Goal: Information Seeking & Learning: Learn about a topic

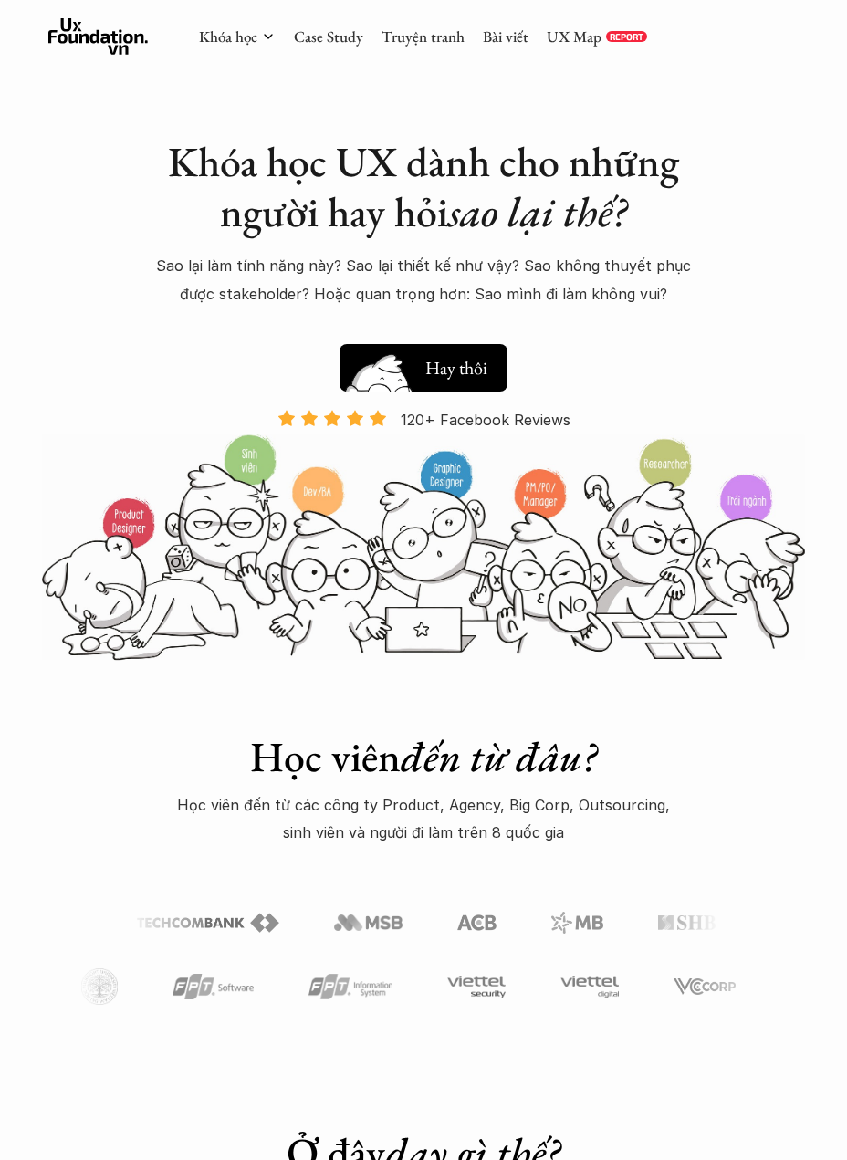
click at [433, 373] on h5 "Xem thử" at bounding box center [456, 365] width 63 height 26
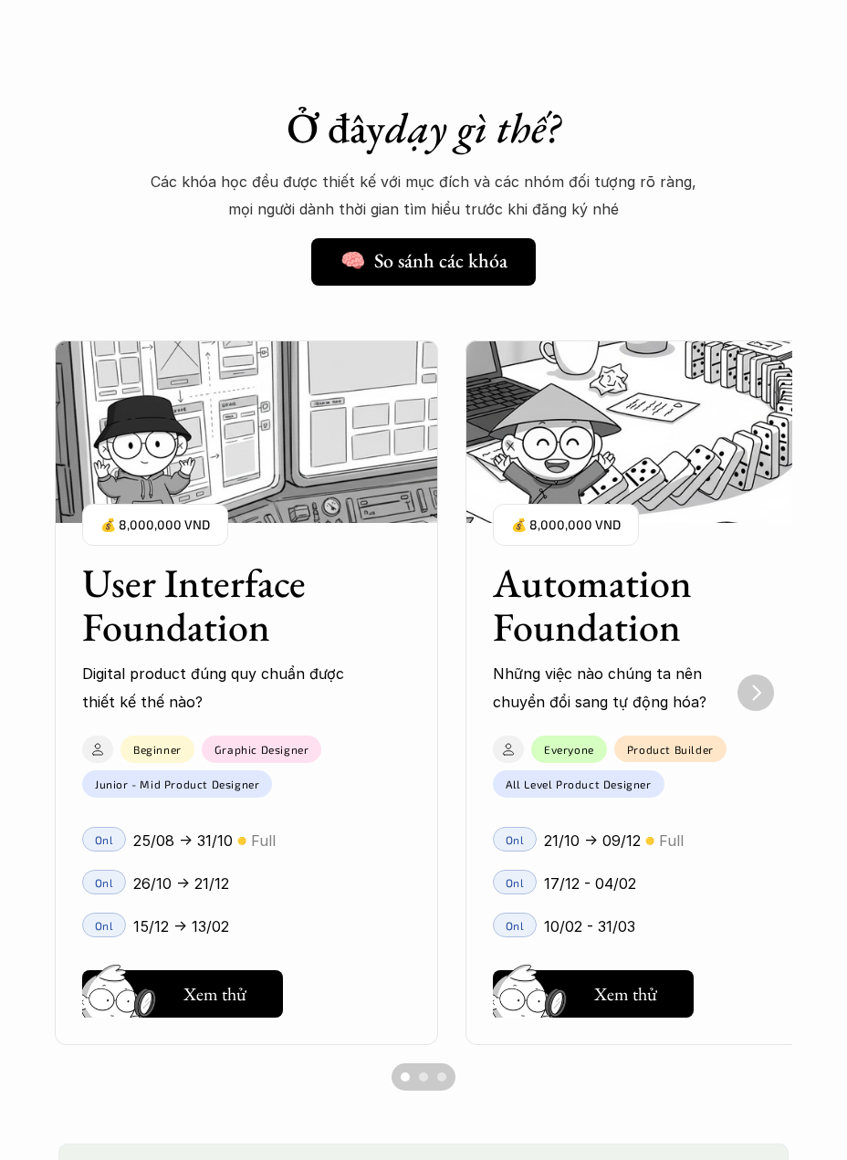
scroll to position [1037, 0]
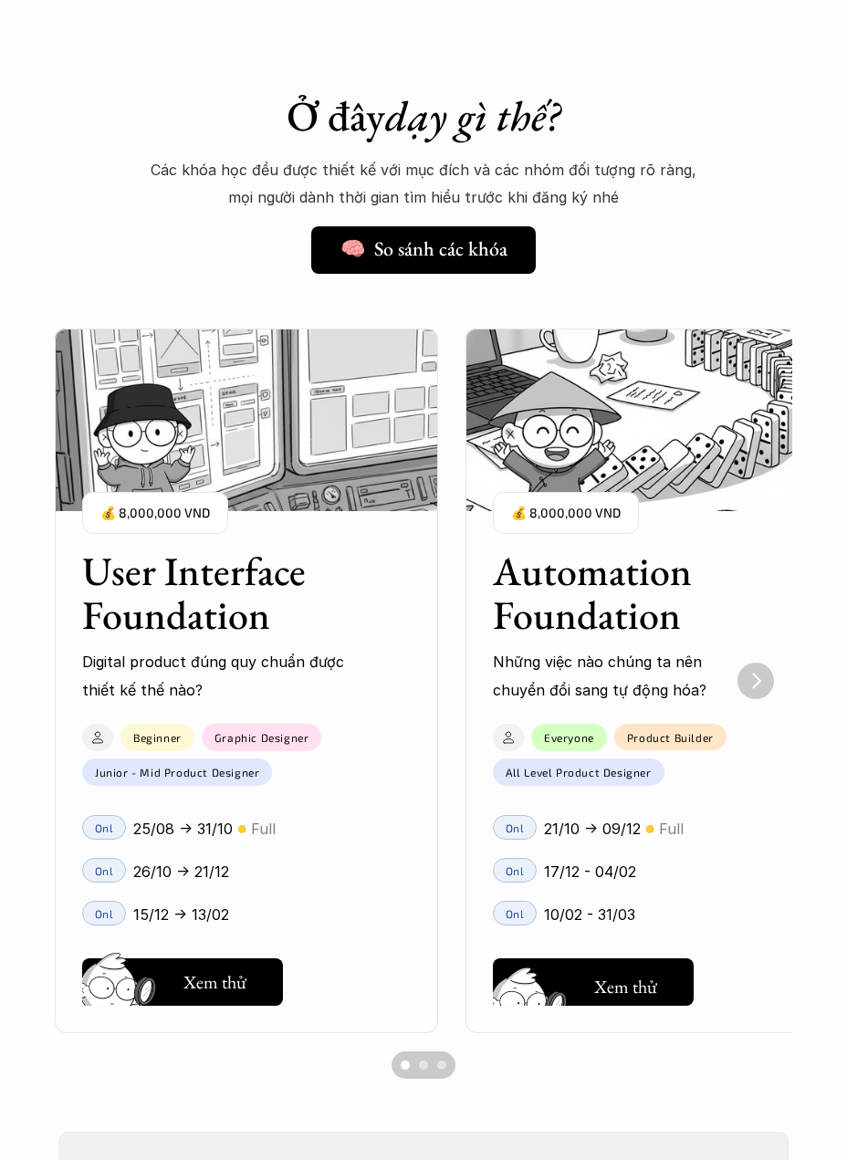
click at [664, 990] on button "Hay thôi Xem thử" at bounding box center [593, 982] width 201 height 47
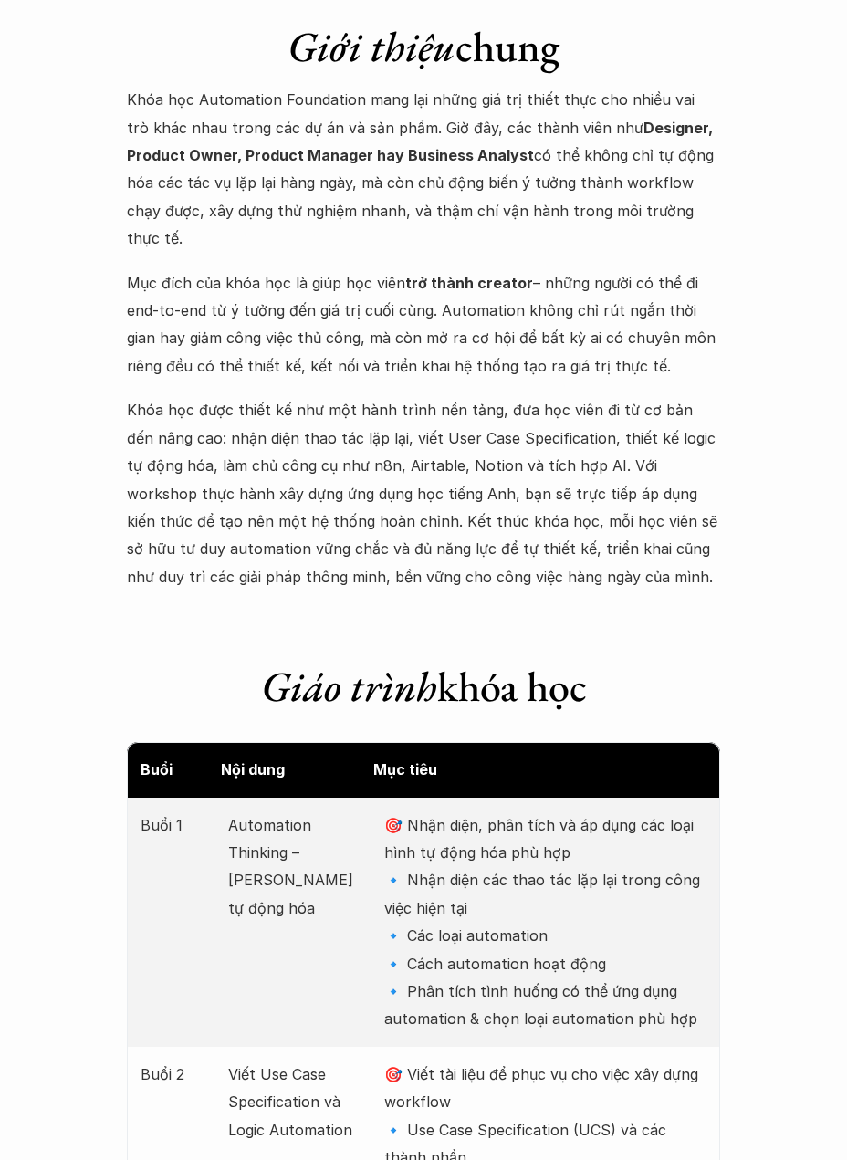
scroll to position [1663, 0]
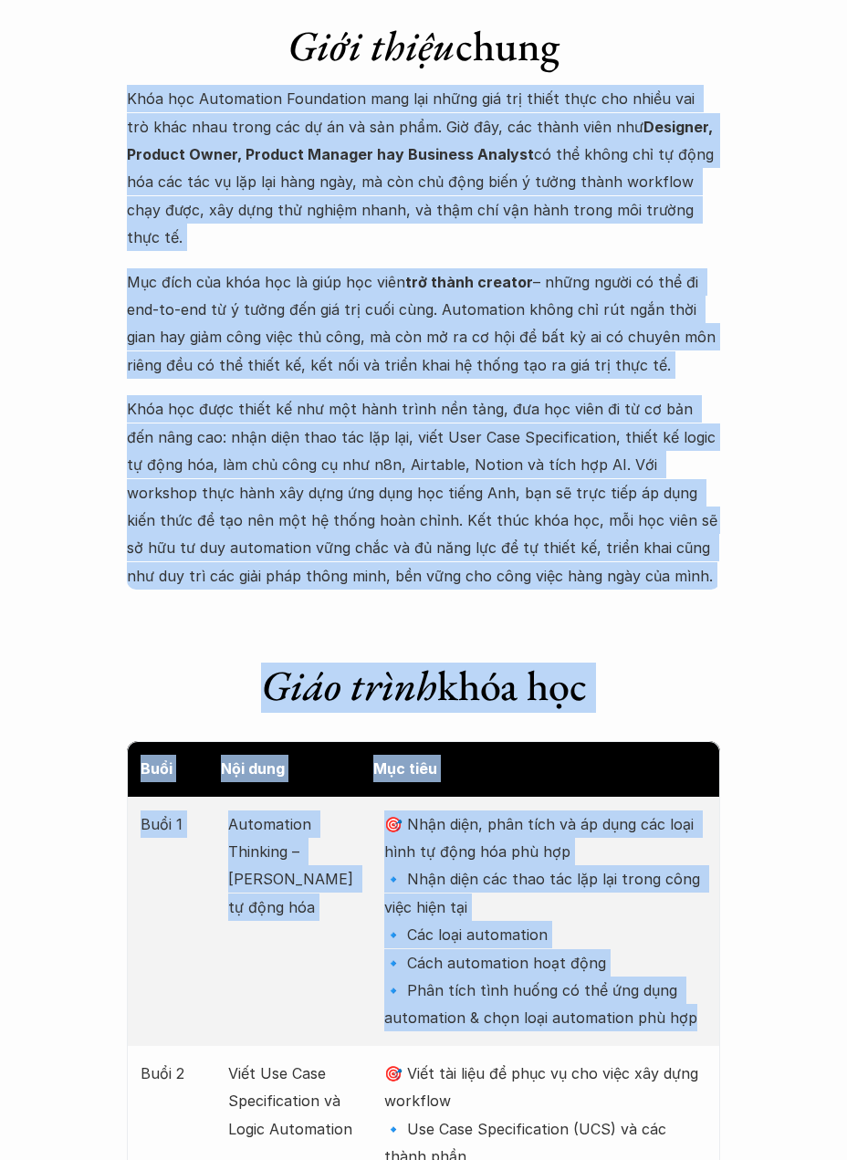
drag, startPoint x: 105, startPoint y: 253, endPoint x: 691, endPoint y: 998, distance: 947.9
copy div "Lore ips Dolorsitam Consectetu adip eli seddo eiu tem incid utla etd magna ali …"
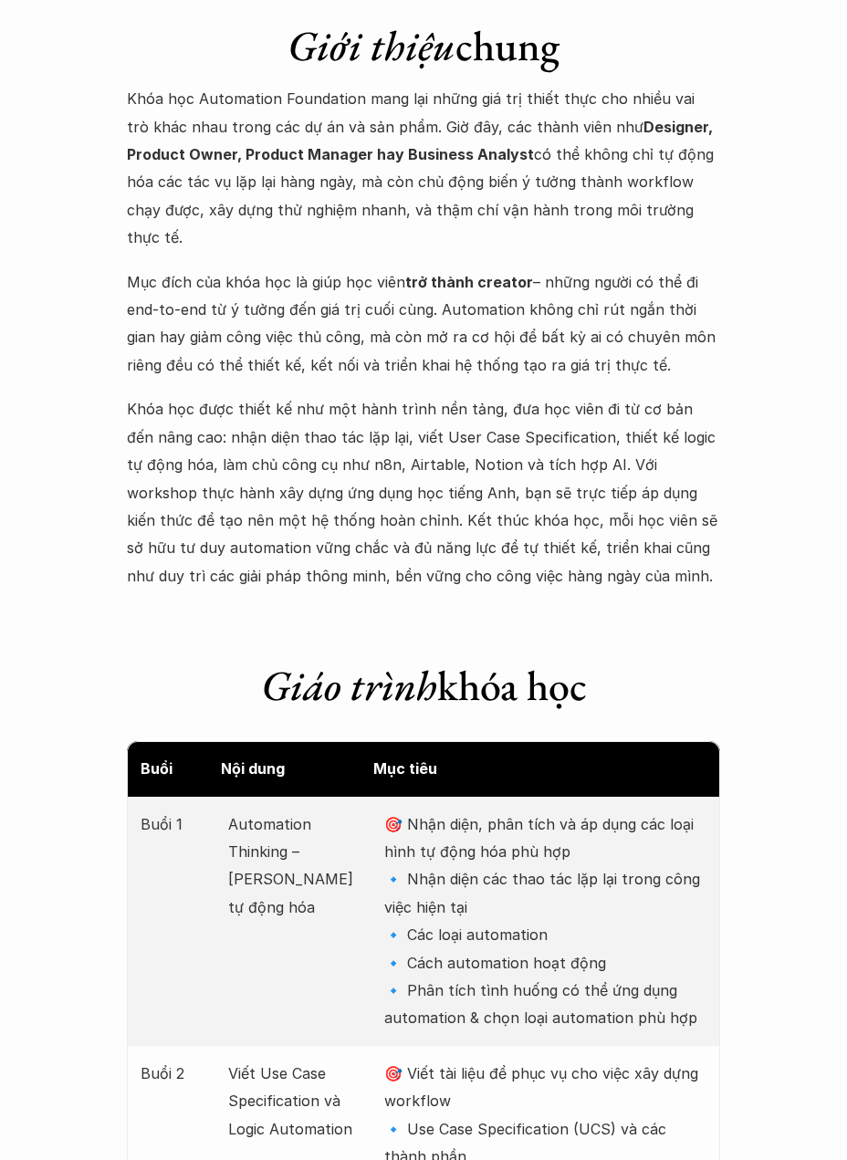
click at [612, 553] on p "Khóa học được thiết kế như một hành trình nền tảng, đưa học viên đi từ cơ bản đ…" at bounding box center [423, 492] width 593 height 194
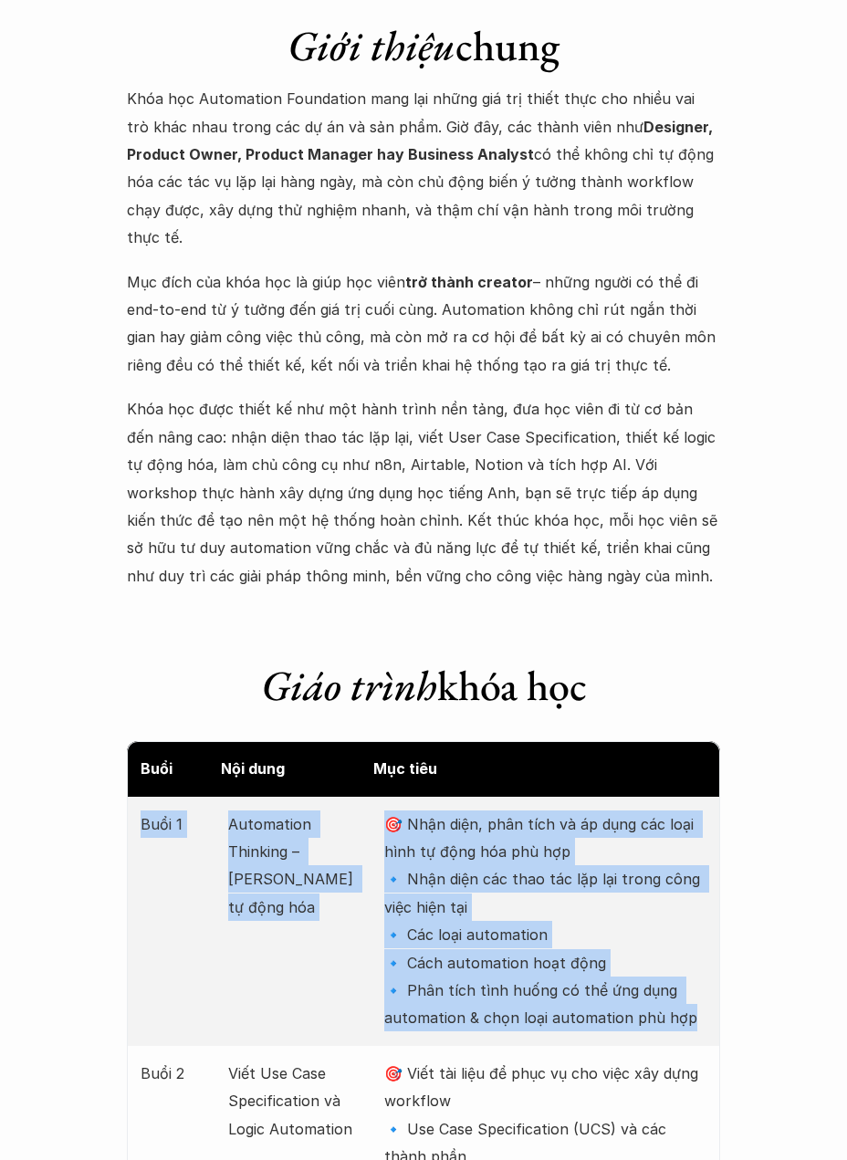
drag, startPoint x: 687, startPoint y: 1004, endPoint x: 136, endPoint y: 801, distance: 587.0
click at [136, 801] on div "Buổi 1 Automation Thinking – Tư duy tự động hóa 🎯 Nhận diện, phân tích và áp dụ…" at bounding box center [423, 921] width 593 height 249
copy div "Buổi 1 Automation Thinking – Tư duy tự động hóa 🎯 Nhận diện, phân tích và áp dụ…"
